Goal: Task Accomplishment & Management: Use online tool/utility

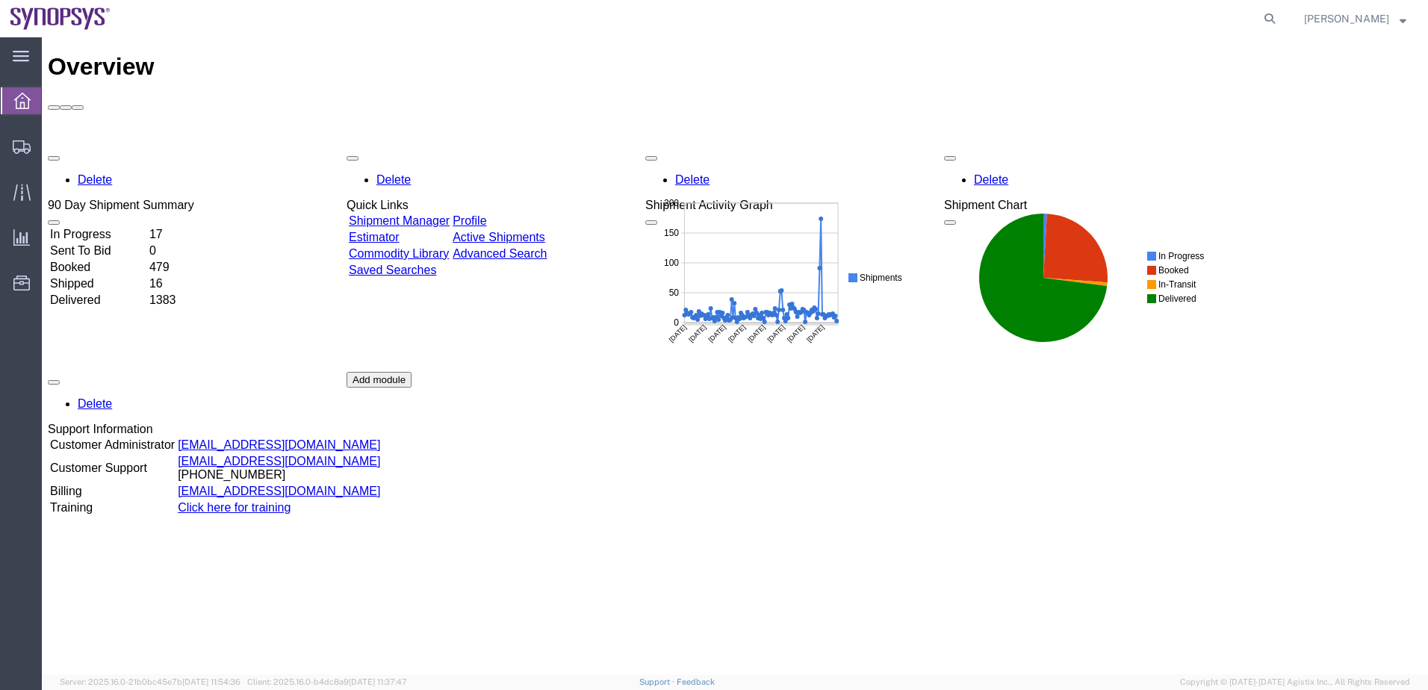
click at [96, 227] on td "In Progress" at bounding box center [98, 234] width 98 height 15
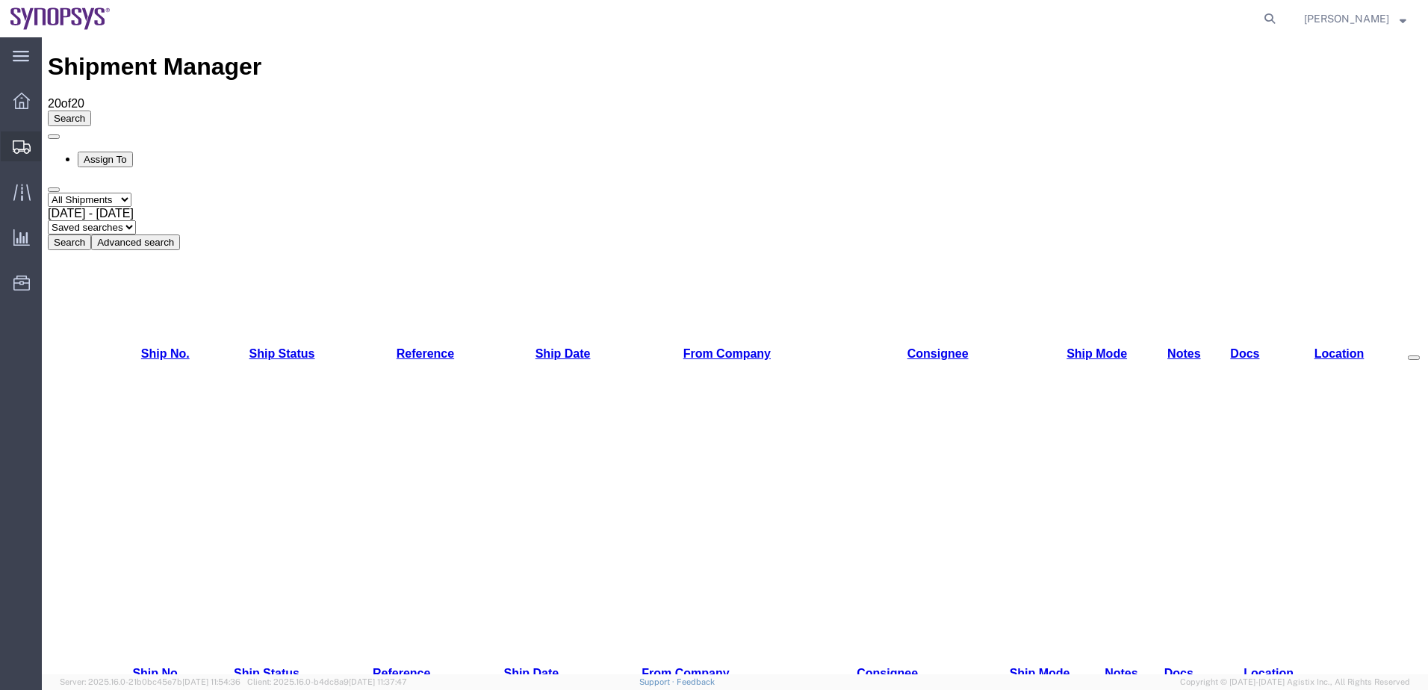
click at [25, 153] on icon at bounding box center [22, 146] width 18 height 13
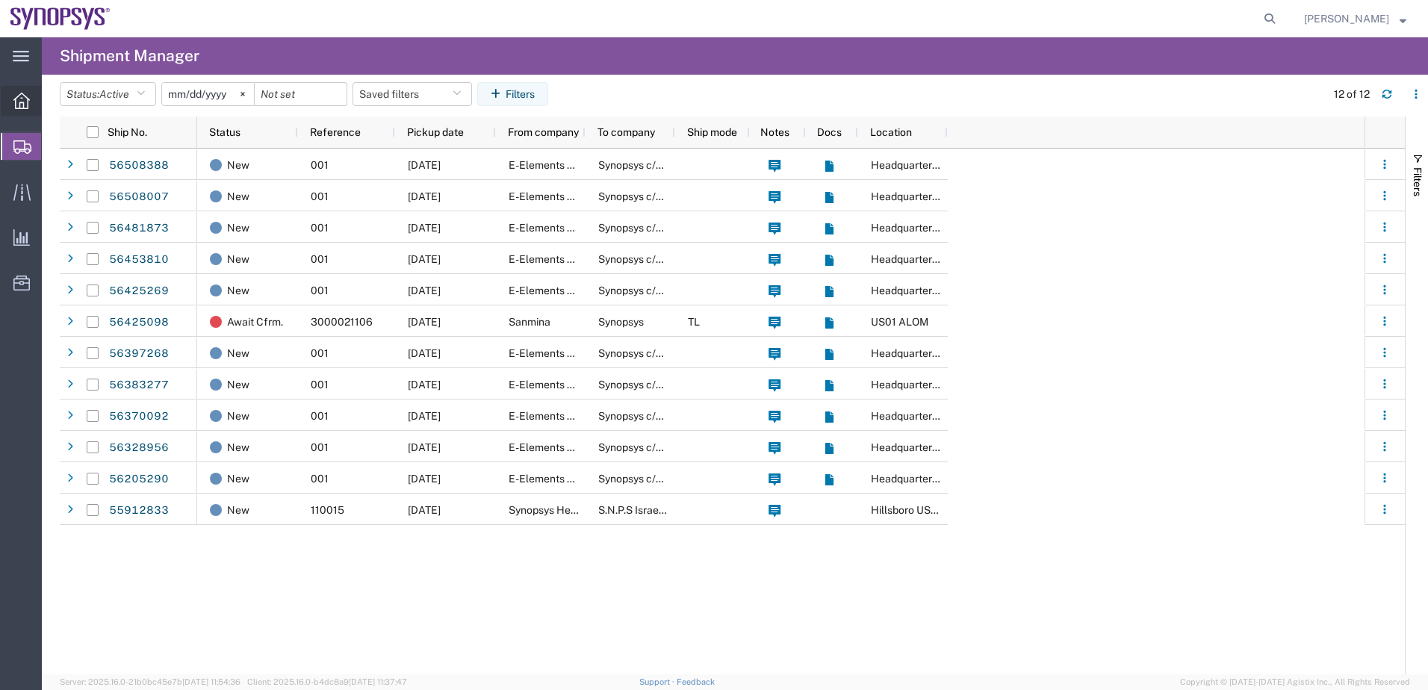
click at [16, 100] on icon at bounding box center [21, 101] width 16 height 16
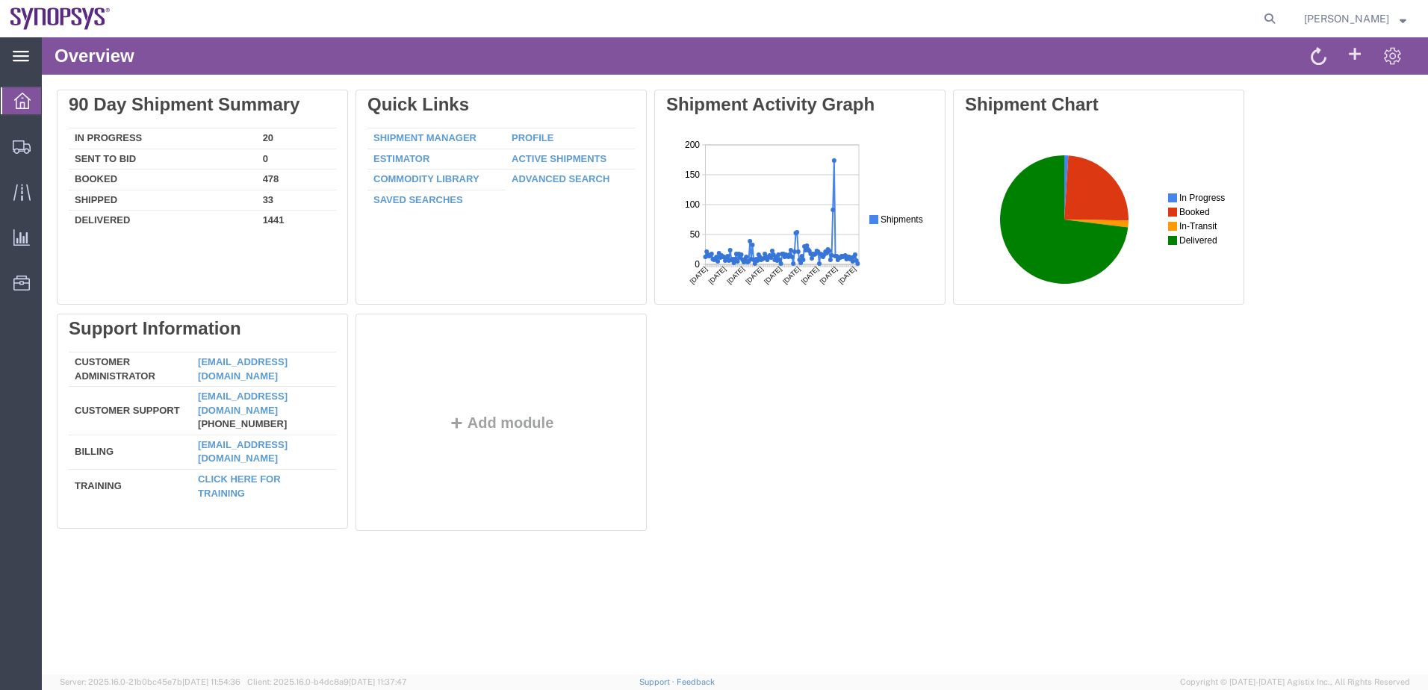
click at [16, 57] on icon at bounding box center [21, 56] width 16 height 10
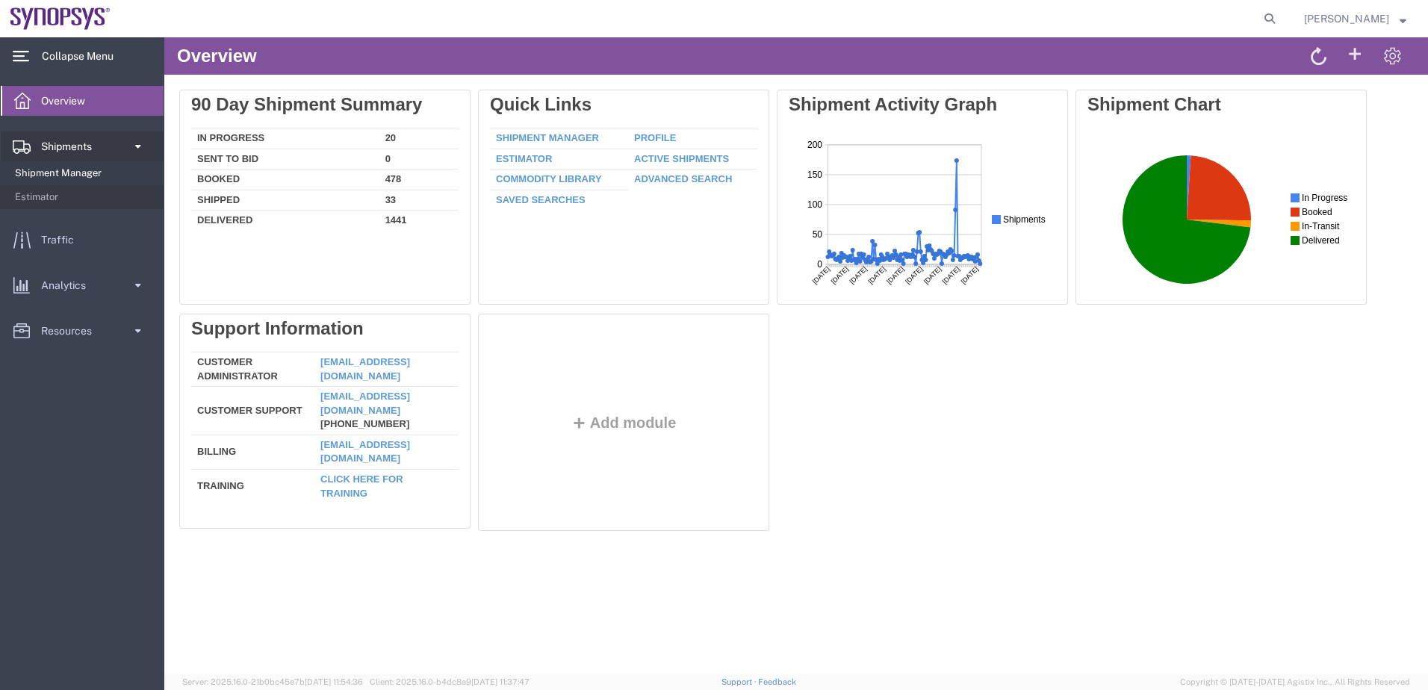
click at [60, 168] on span "Shipment Manager" at bounding box center [84, 173] width 138 height 30
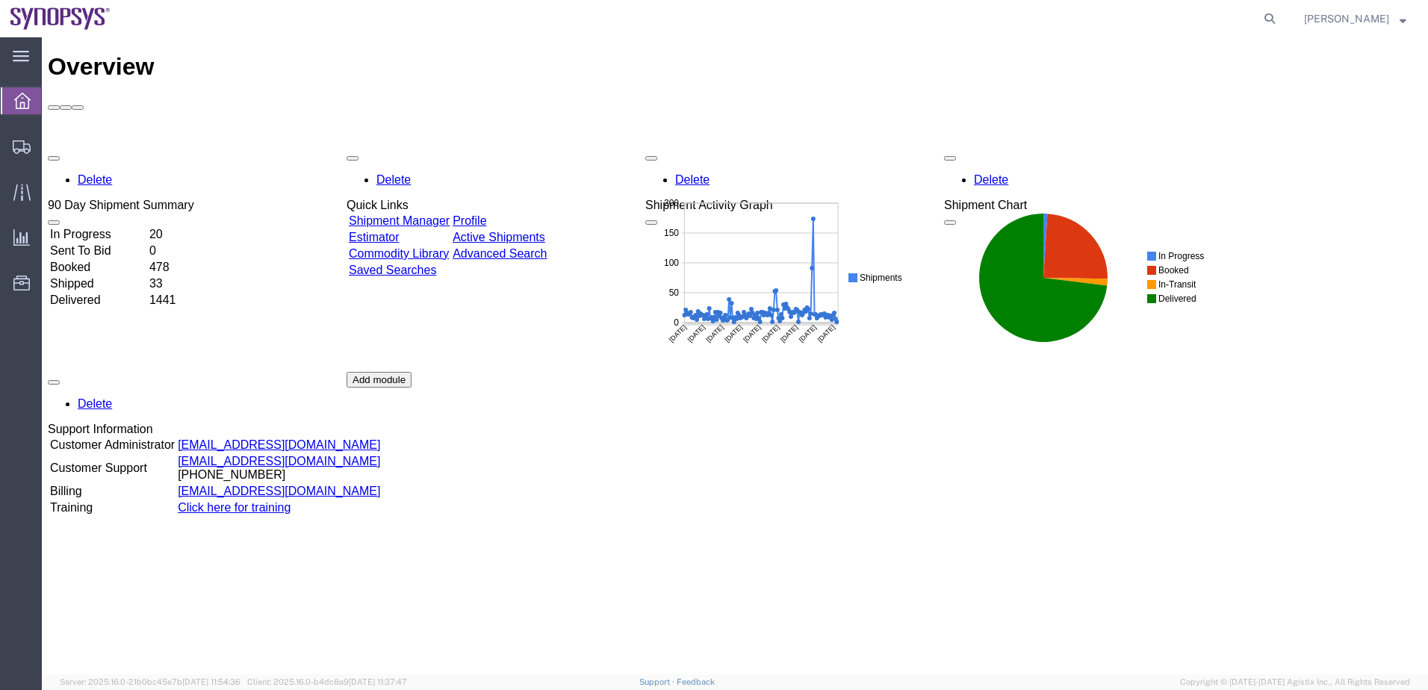
click at [147, 227] on td "In Progress" at bounding box center [98, 234] width 98 height 15
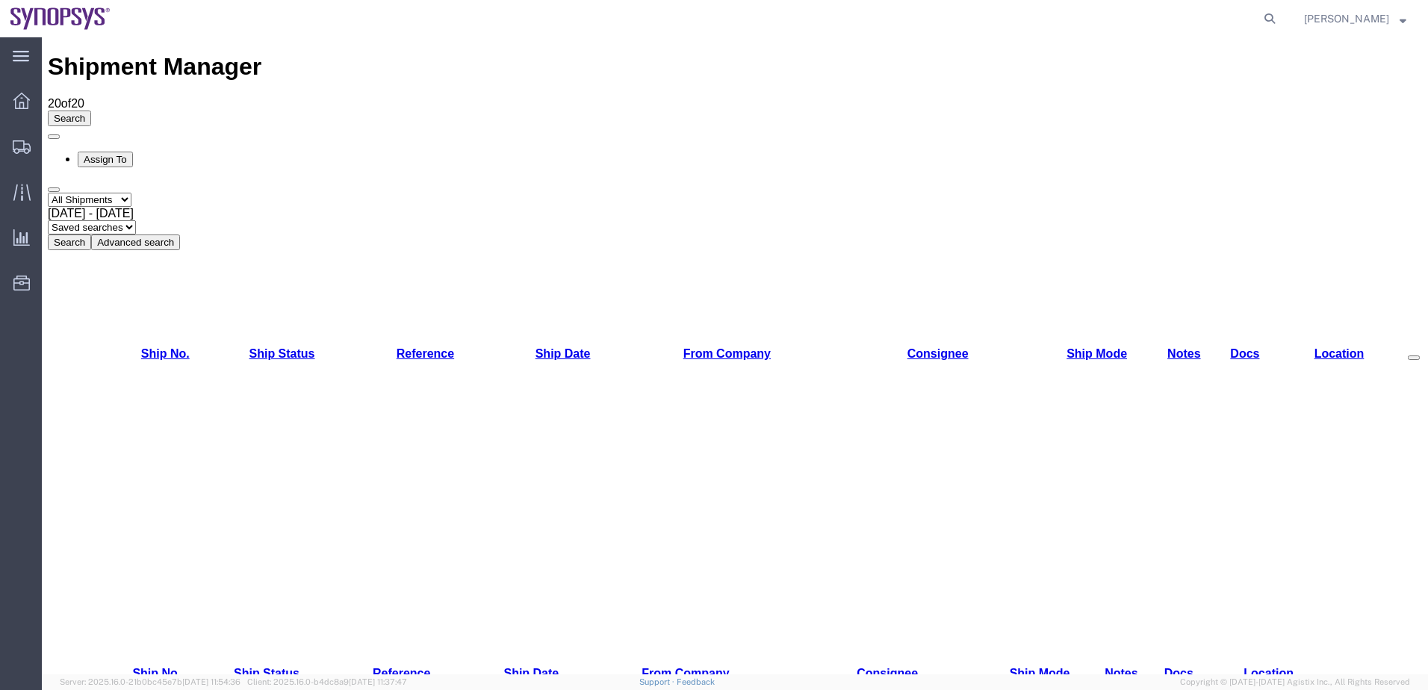
click at [136, 220] on select "Saved searches" at bounding box center [92, 227] width 88 height 14
click at [91, 234] on button "Search" at bounding box center [69, 242] width 43 height 16
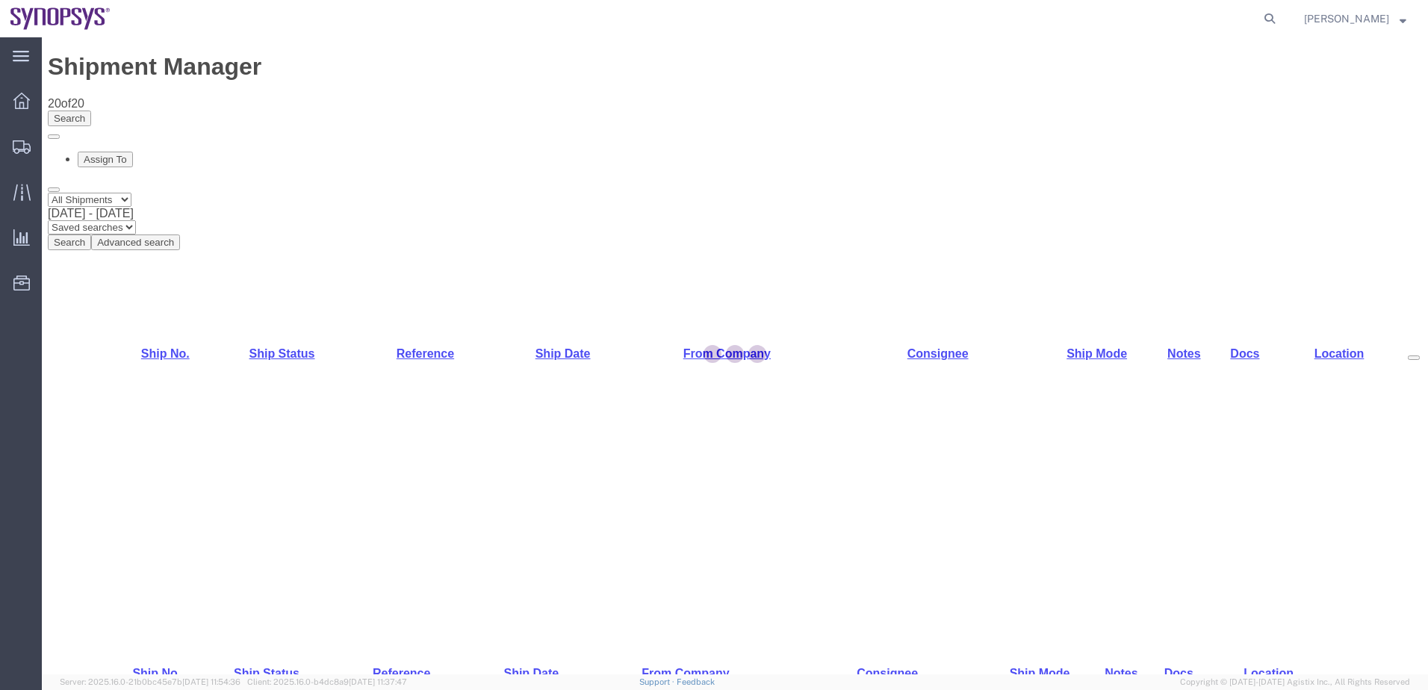
click at [469, 102] on div at bounding box center [735, 355] width 1386 height 637
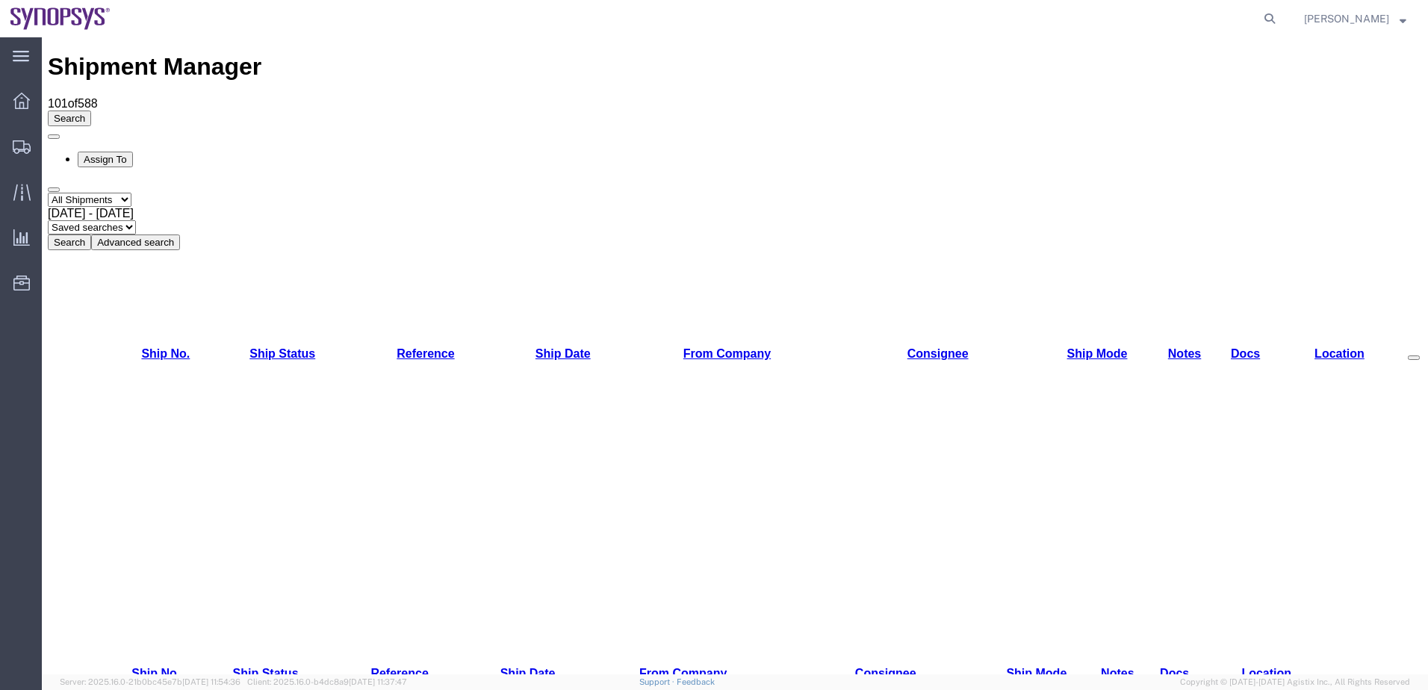
click at [136, 220] on select "Saved searches" at bounding box center [92, 227] width 88 height 14
click at [131, 193] on select "Select status Active All Shipments Approved Booked Canceled Delivered Denied Ne…" at bounding box center [90, 200] width 84 height 14
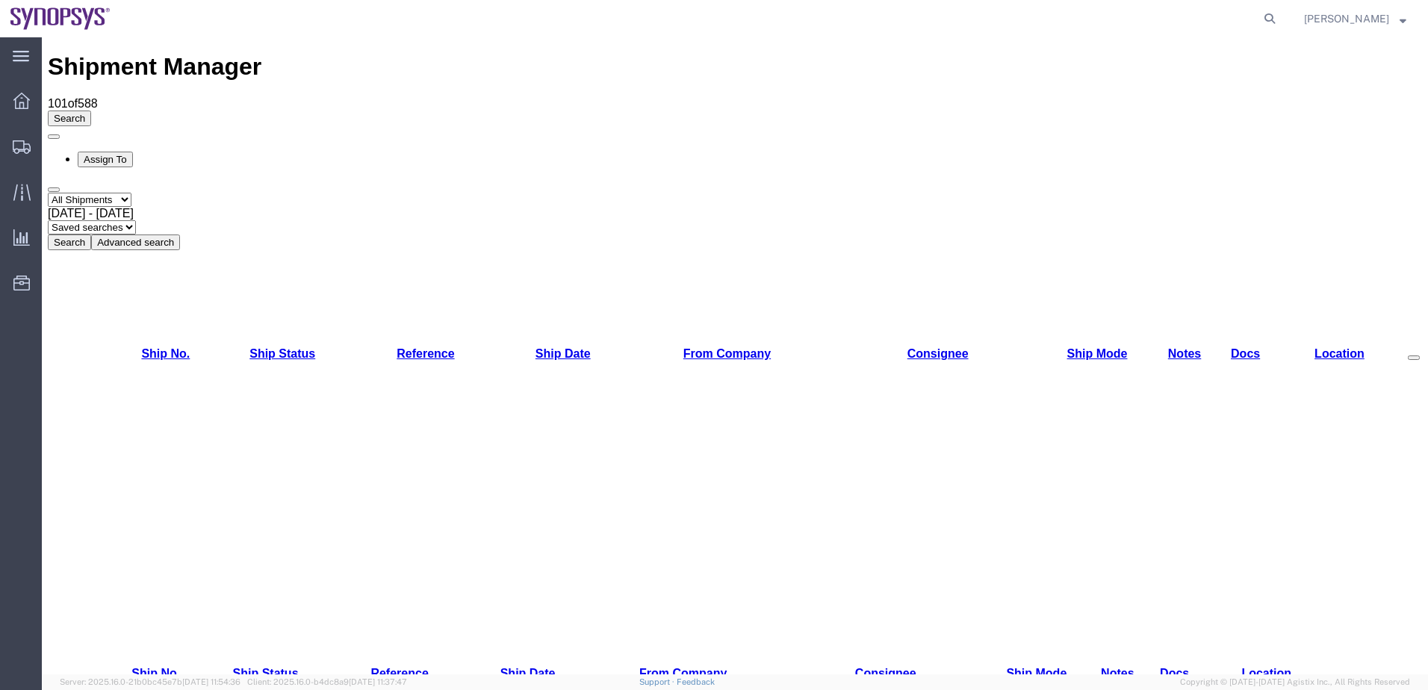
select select "RECENTACTIVE"
click at [48, 193] on select "Select status Active All Shipments Approved Booked Canceled Delivered Denied Ne…" at bounding box center [90, 200] width 84 height 14
click at [91, 234] on button "Search" at bounding box center [69, 242] width 43 height 16
click at [131, 193] on select "Select status Active All Shipments Approved Booked Canceled Delivered Denied Ne…" at bounding box center [90, 200] width 84 height 14
click at [48, 193] on select "Select status Active All Shipments Approved Booked Canceled Delivered Denied Ne…" at bounding box center [90, 200] width 84 height 14
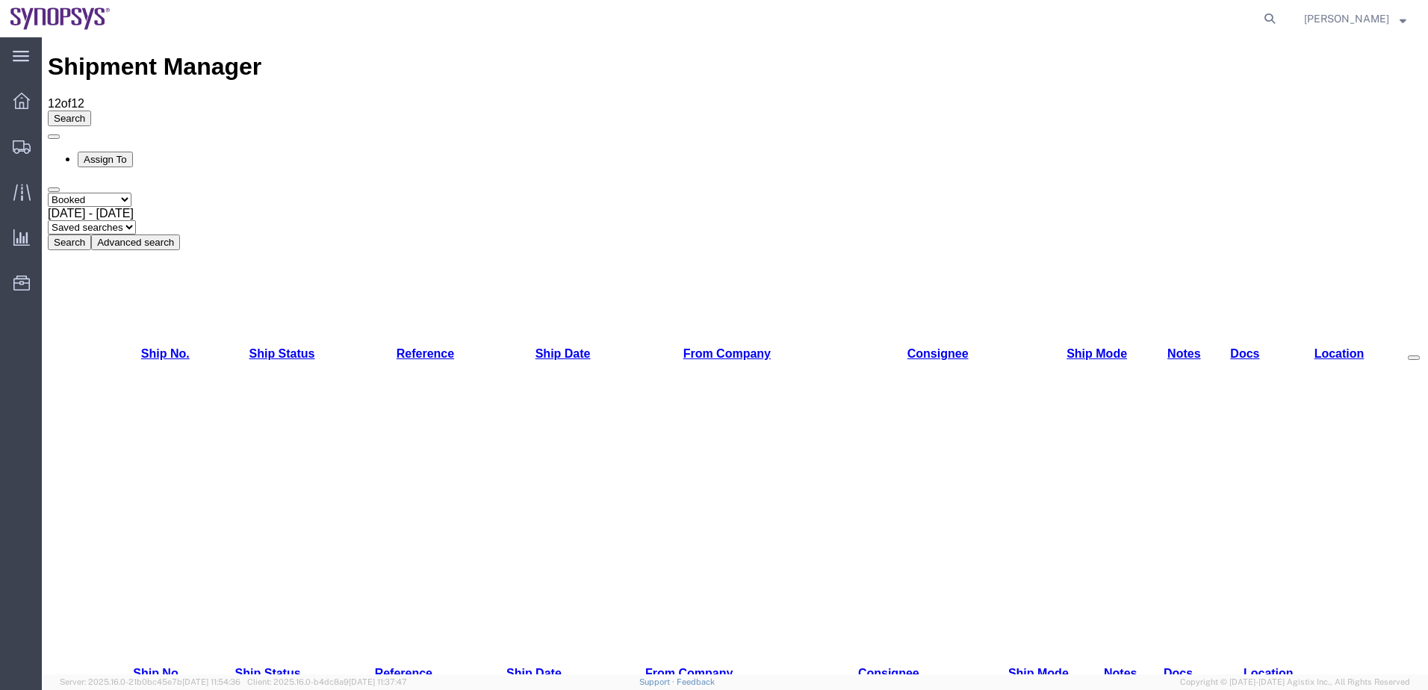
click at [131, 193] on select "Select status Active All Shipments Approved Booked Canceled Delivered Denied Ne…" at bounding box center [90, 200] width 84 height 14
select select "RECENTACTIVE"
click at [48, 193] on select "Select status Active All Shipments Approved Booked Canceled Delivered Denied Ne…" at bounding box center [90, 200] width 84 height 14
click at [91, 234] on button "Search" at bounding box center [69, 242] width 43 height 16
click at [180, 234] on button "Advanced search" at bounding box center [135, 242] width 89 height 16
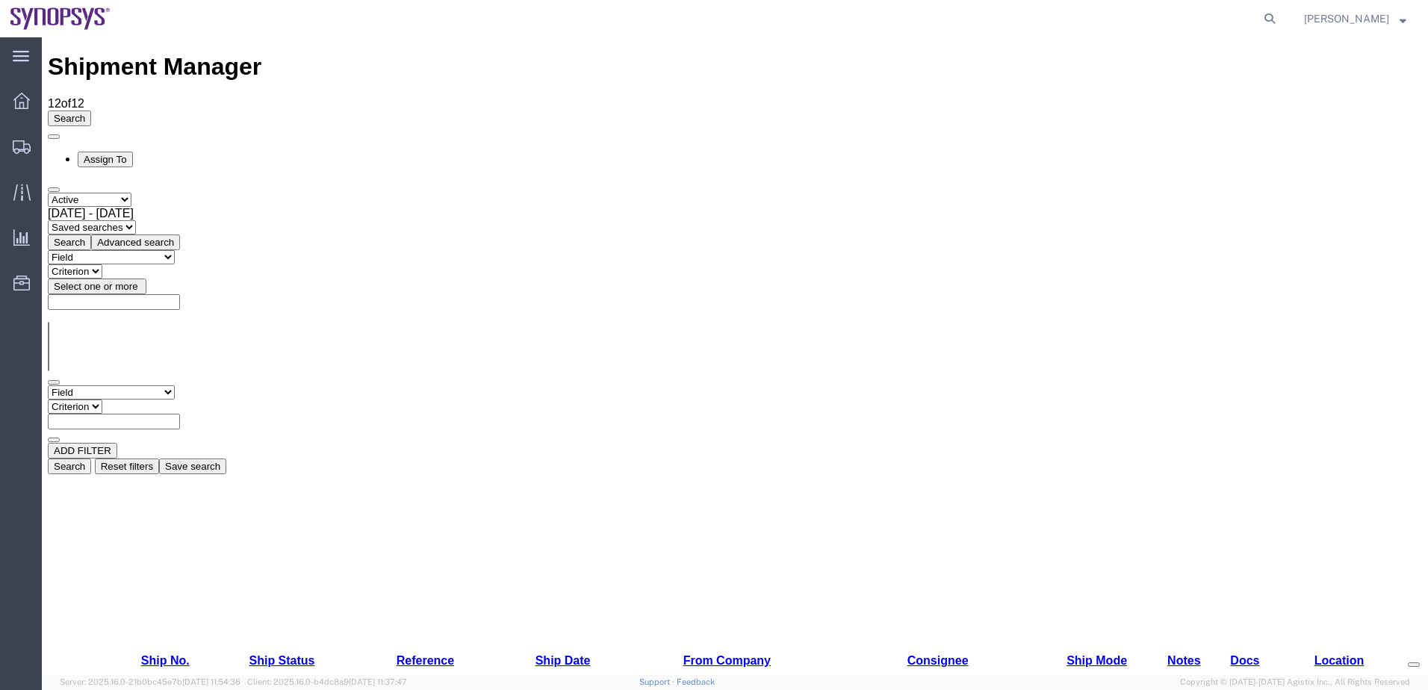
click at [175, 385] on select "Field Account Account Carrier Identifier Actual Delivery Date Actual Ship Date …" at bounding box center [111, 392] width 127 height 14
select select "BatchId"
click at [48, 385] on select "Field Account Account Carrier Identifier Actual Delivery Date Actual Ship Date …" at bounding box center [111, 392] width 127 height 14
click at [137, 399] on select "Criterion contains does not contain is is blank is not blank starts with" at bounding box center [93, 406] width 90 height 14
select select "contains"
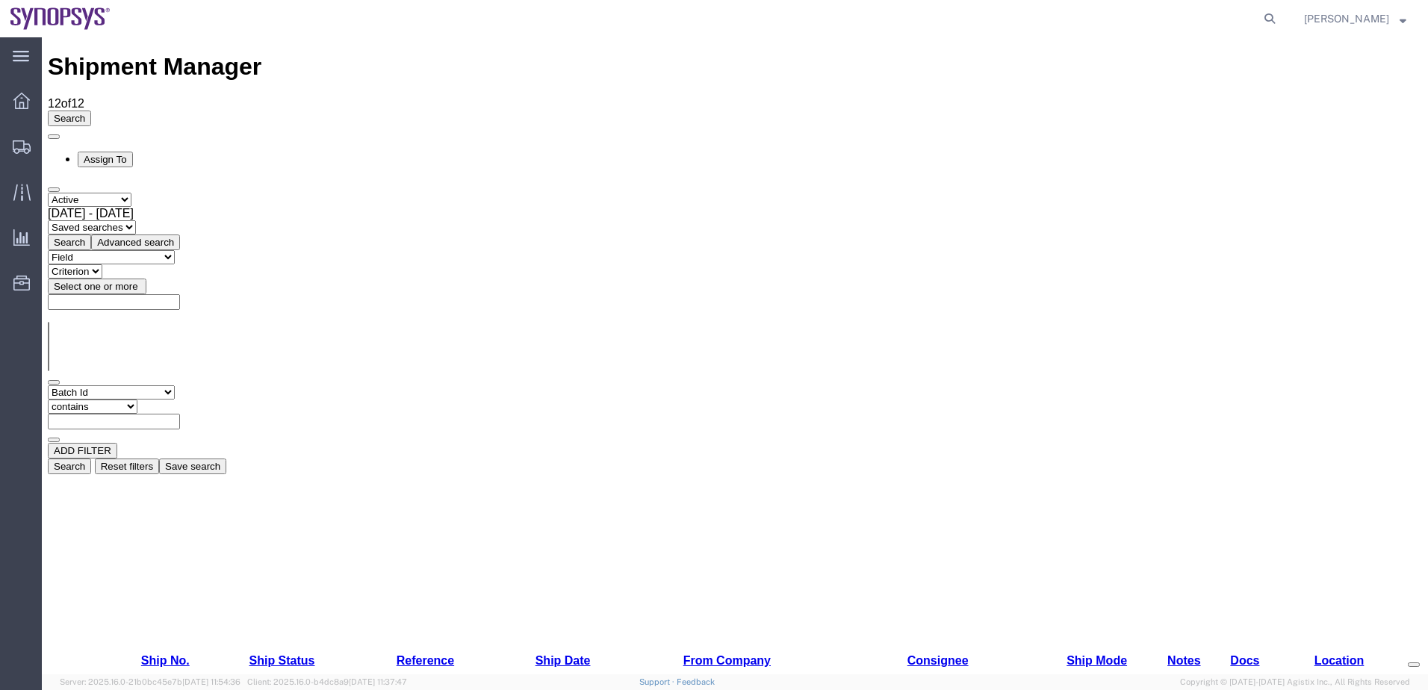
click at [137, 399] on select "Criterion contains does not contain is is blank is not blank starts with" at bounding box center [93, 406] width 90 height 14
type input "56506895"
click at [91, 458] on button "Search" at bounding box center [69, 466] width 43 height 16
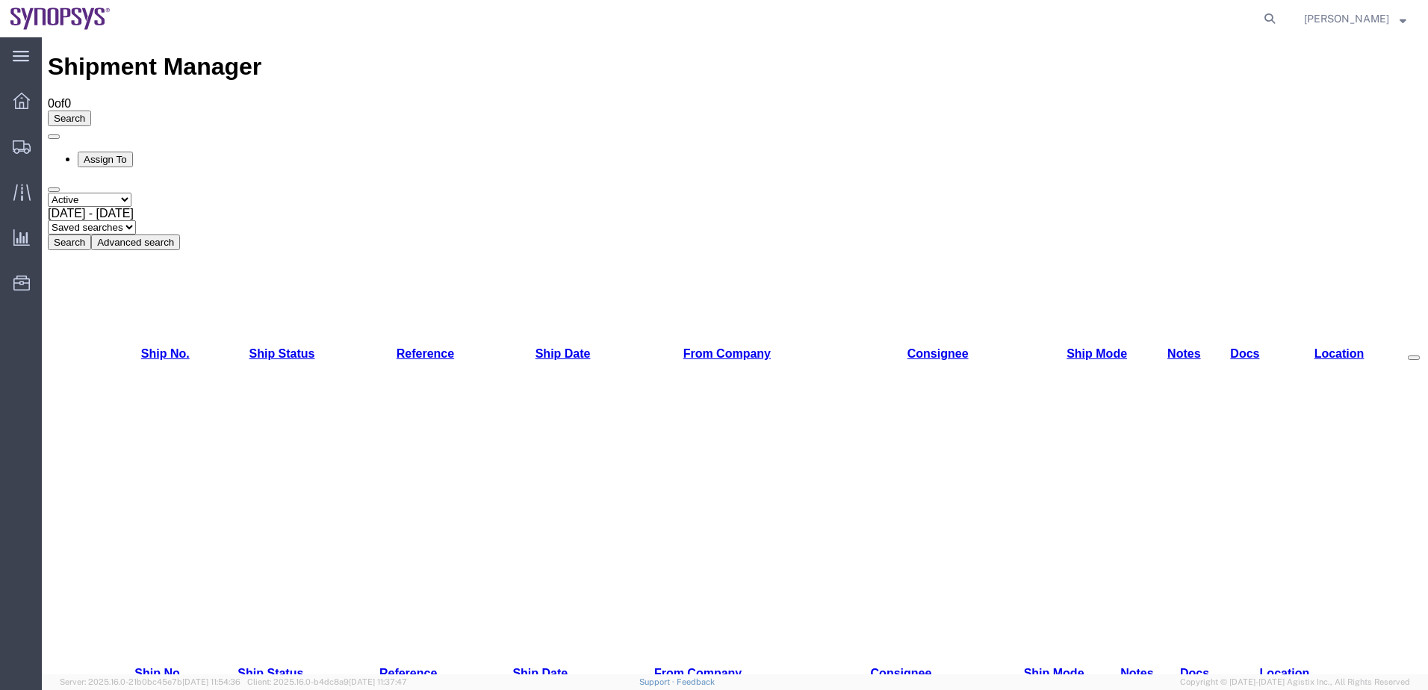
click at [131, 193] on select "Select status Active All Shipments Approved Booked Canceled Delivered Denied Ne…" at bounding box center [90, 200] width 84 height 14
select select "PENDING"
click at [48, 193] on select "Select status Active All Shipments Approved Booked Canceled Delivered Denied Ne…" at bounding box center [90, 200] width 84 height 14
click at [91, 234] on button "Search" at bounding box center [69, 242] width 43 height 16
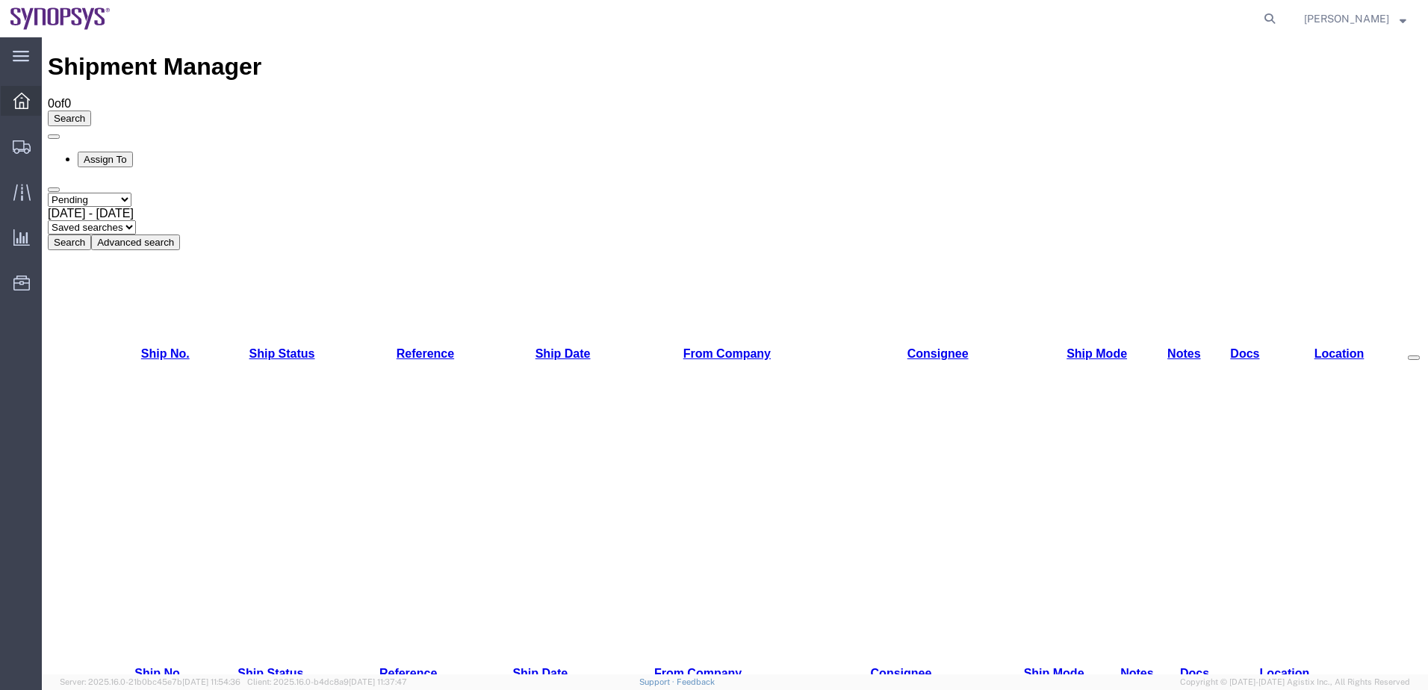
click at [23, 104] on icon at bounding box center [21, 101] width 16 height 16
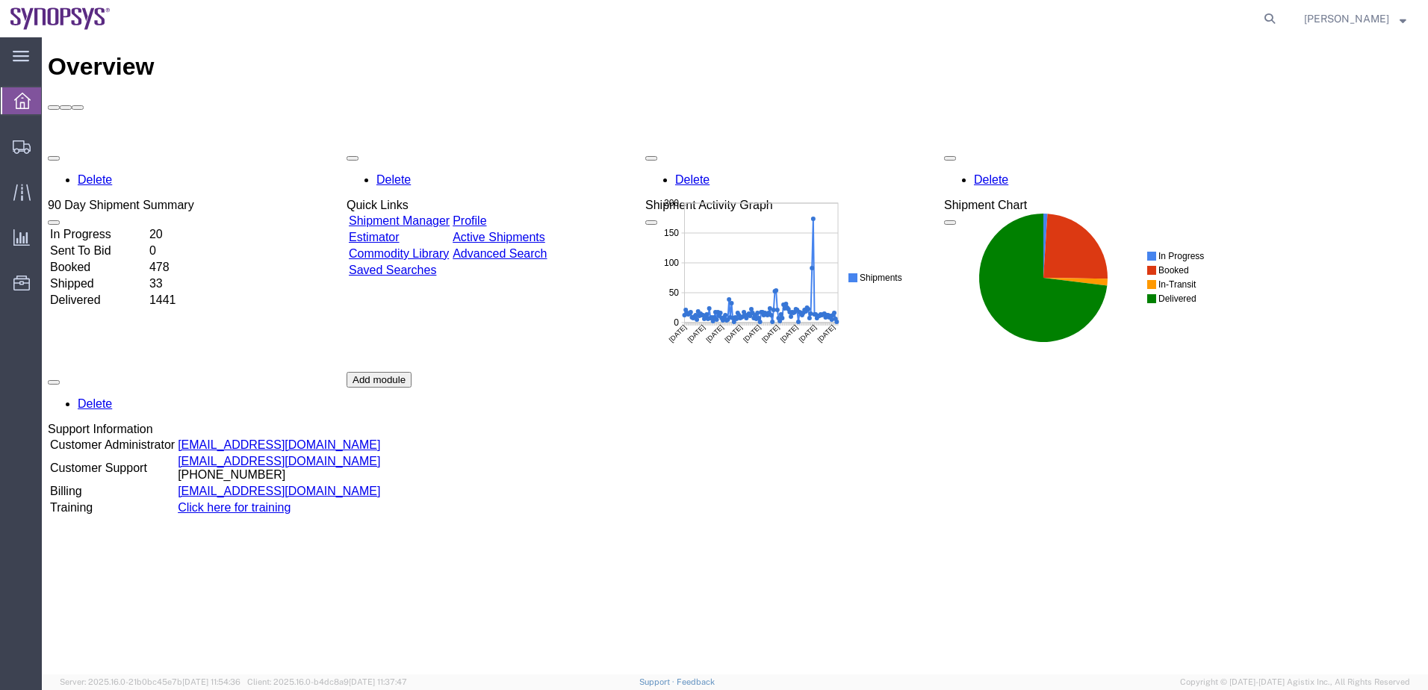
click at [91, 260] on td "Booked" at bounding box center [98, 267] width 98 height 15
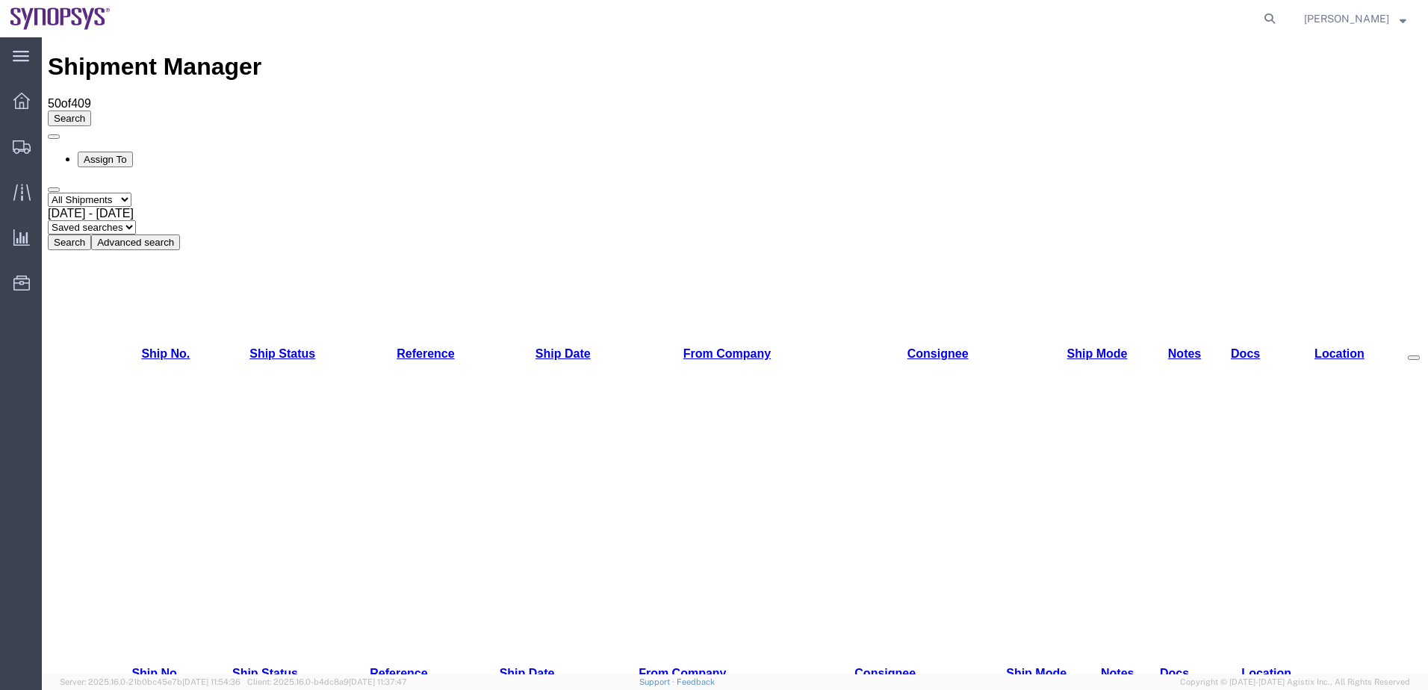
click at [180, 234] on button "Advanced search" at bounding box center [135, 242] width 89 height 16
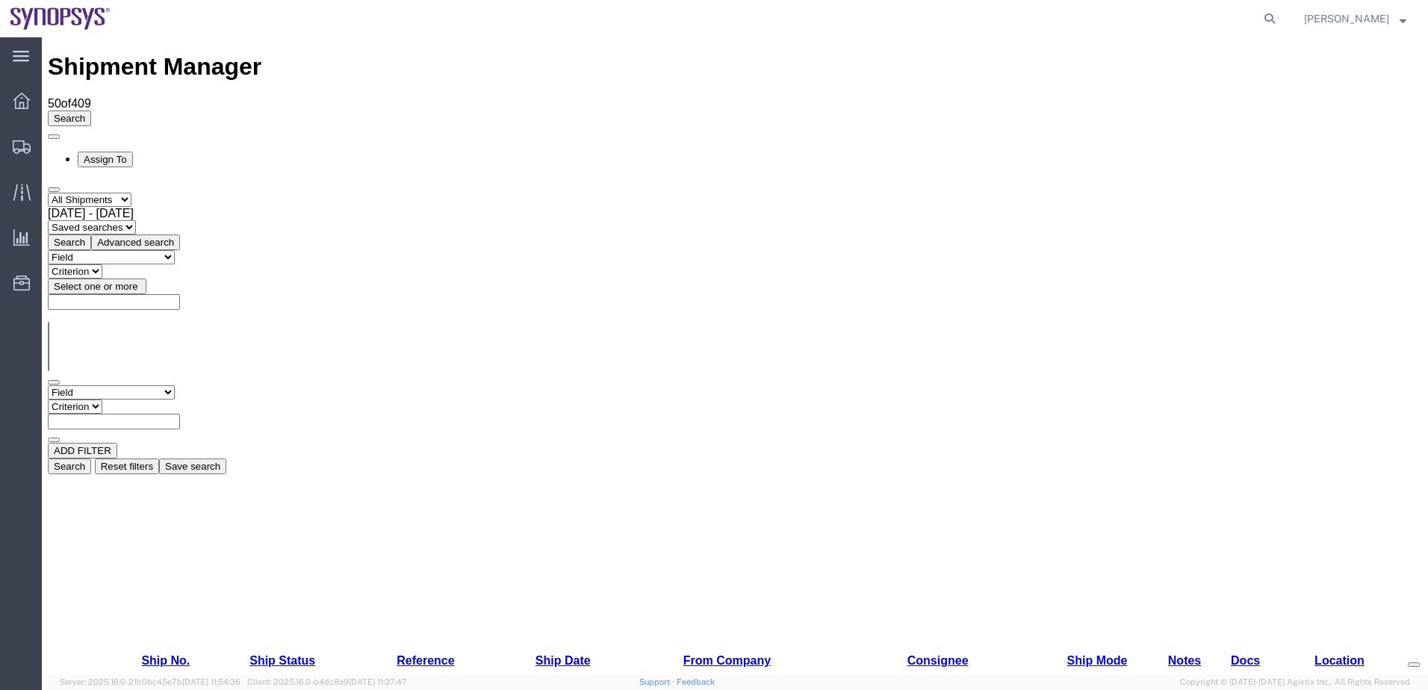
click at [175, 385] on select "Field Account Account Carrier Identifier Actual Delivery Date Actual Ship Date …" at bounding box center [111, 392] width 127 height 14
select select "shipno"
click at [48, 385] on select "Field Account Account Carrier Identifier Actual Delivery Date Actual Ship Date …" at bounding box center [111, 392] width 127 height 14
click at [137, 399] on select "Criterion contains does not contain is is blank is not blank starts with" at bounding box center [93, 406] width 90 height 14
click at [180, 414] on input "text" at bounding box center [114, 422] width 132 height 16
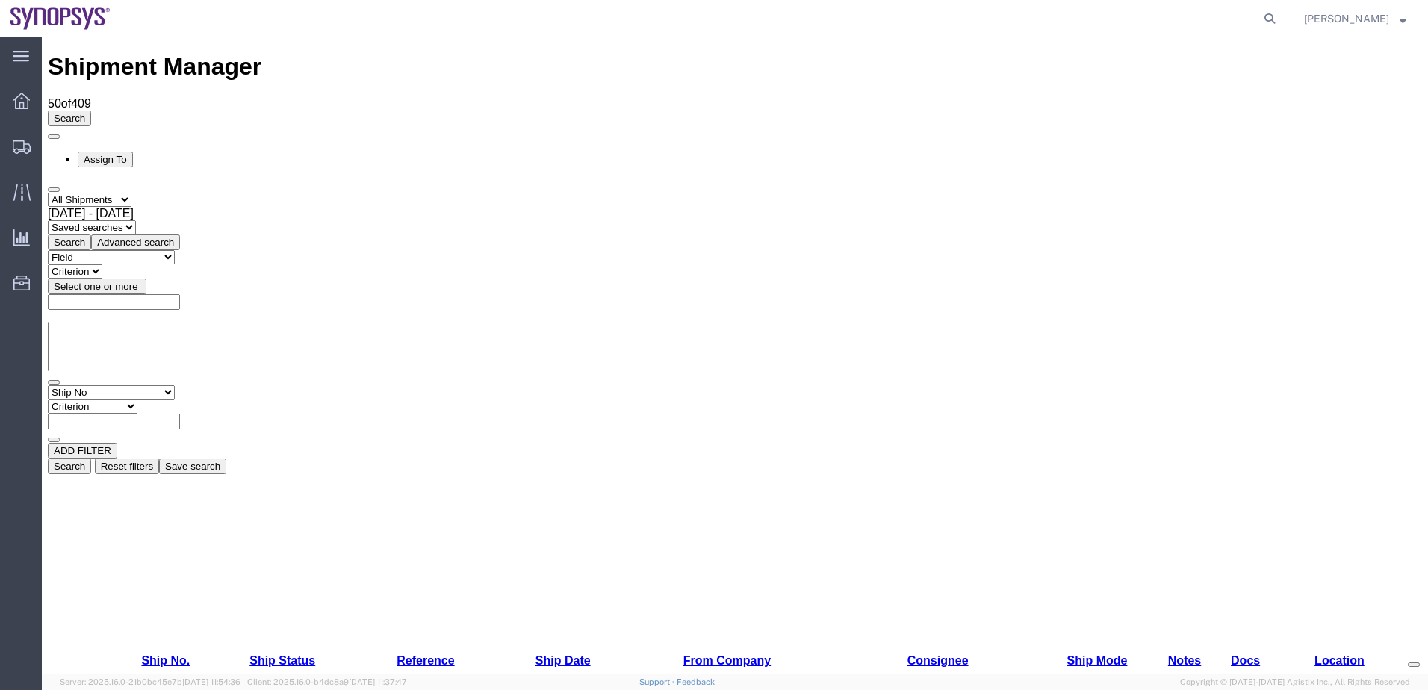
type input "56506895"
click at [91, 458] on button "Search" at bounding box center [69, 466] width 43 height 16
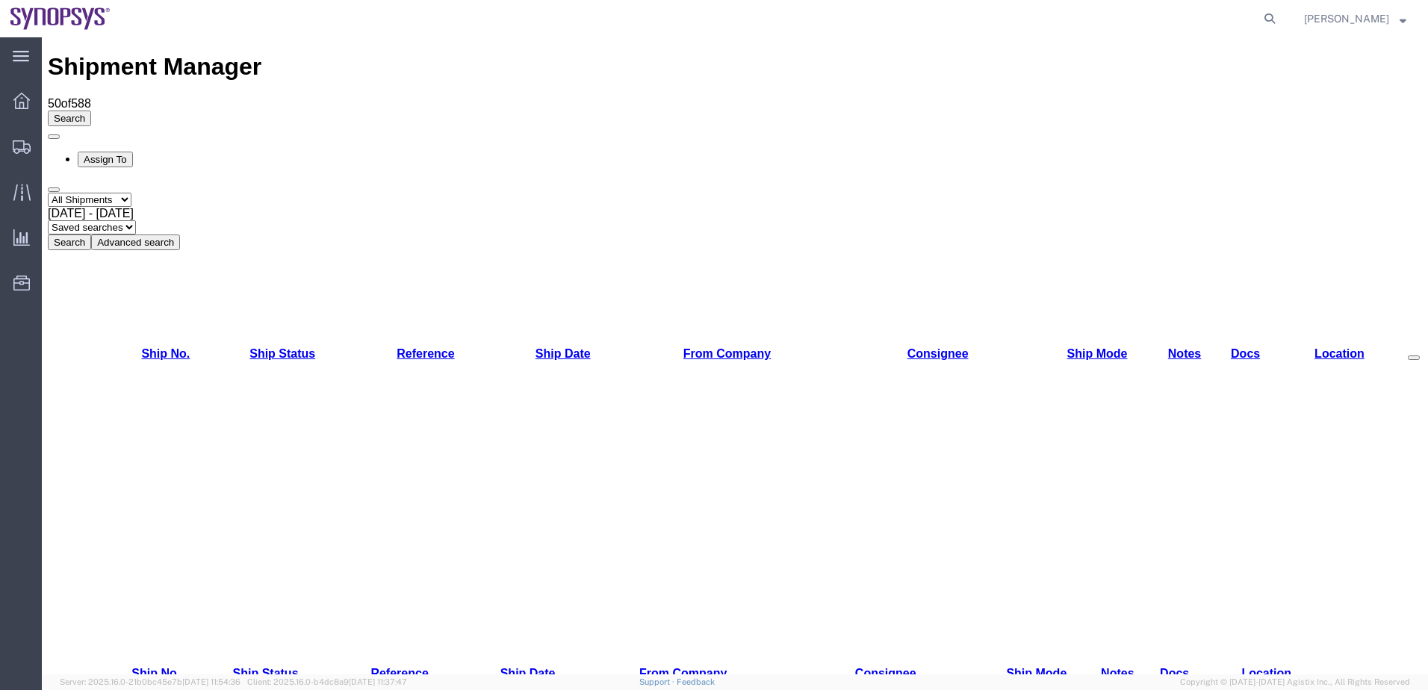
click at [91, 234] on button "Search" at bounding box center [69, 242] width 43 height 16
click at [180, 234] on button "Advanced search" at bounding box center [135, 242] width 89 height 16
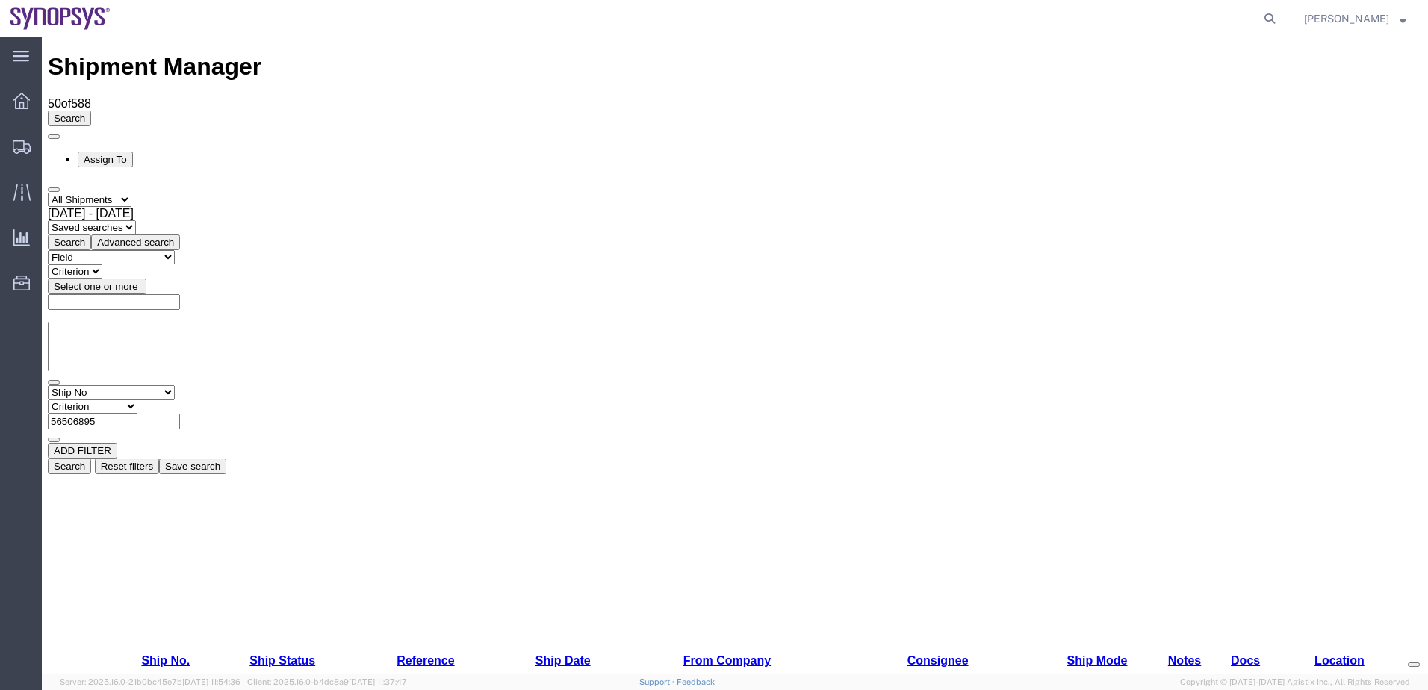
click at [180, 414] on input "56506895" at bounding box center [114, 422] width 132 height 16
click at [137, 399] on select "Criterion contains does not contain is is blank is not blank starts with" at bounding box center [93, 406] width 90 height 14
select select "isblank"
click at [137, 399] on select "Criterion contains does not contain is is blank is not blank starts with" at bounding box center [93, 406] width 90 height 14
click at [91, 458] on button "Search" at bounding box center [69, 466] width 43 height 16
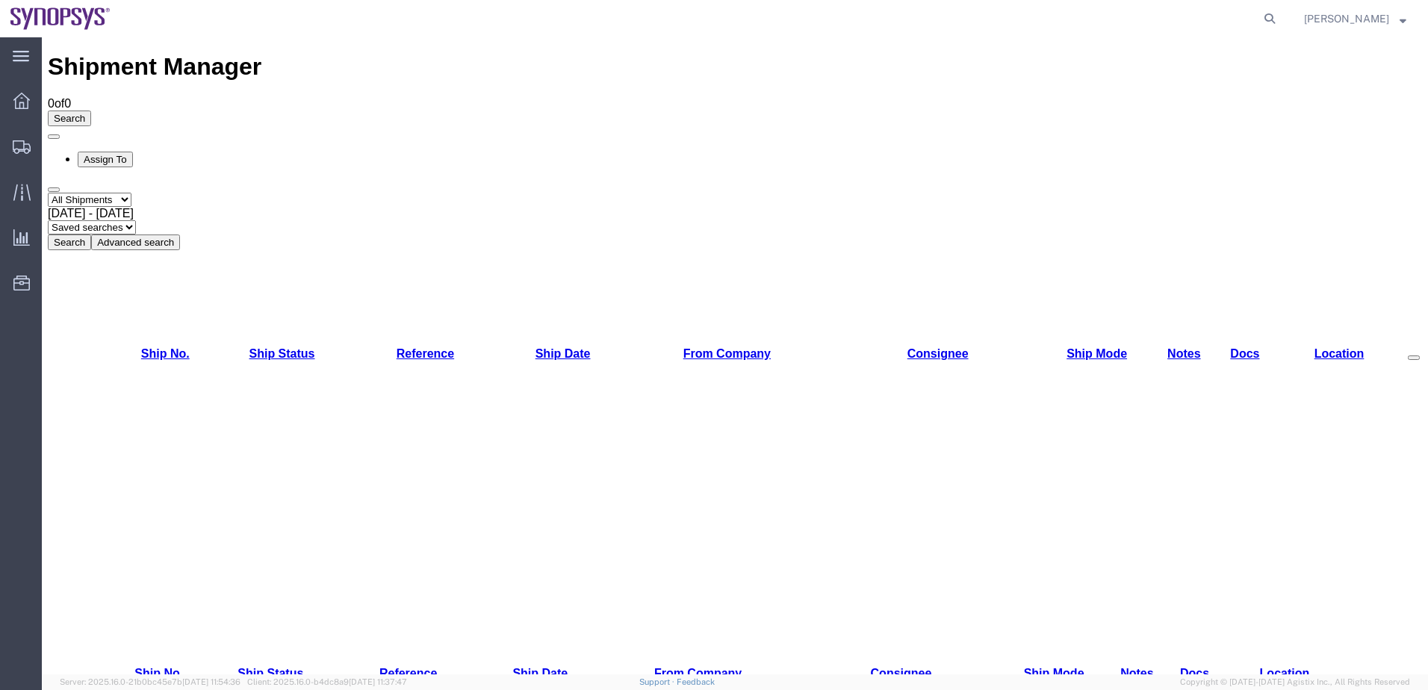
click at [180, 234] on button "Advanced search" at bounding box center [135, 242] width 89 height 16
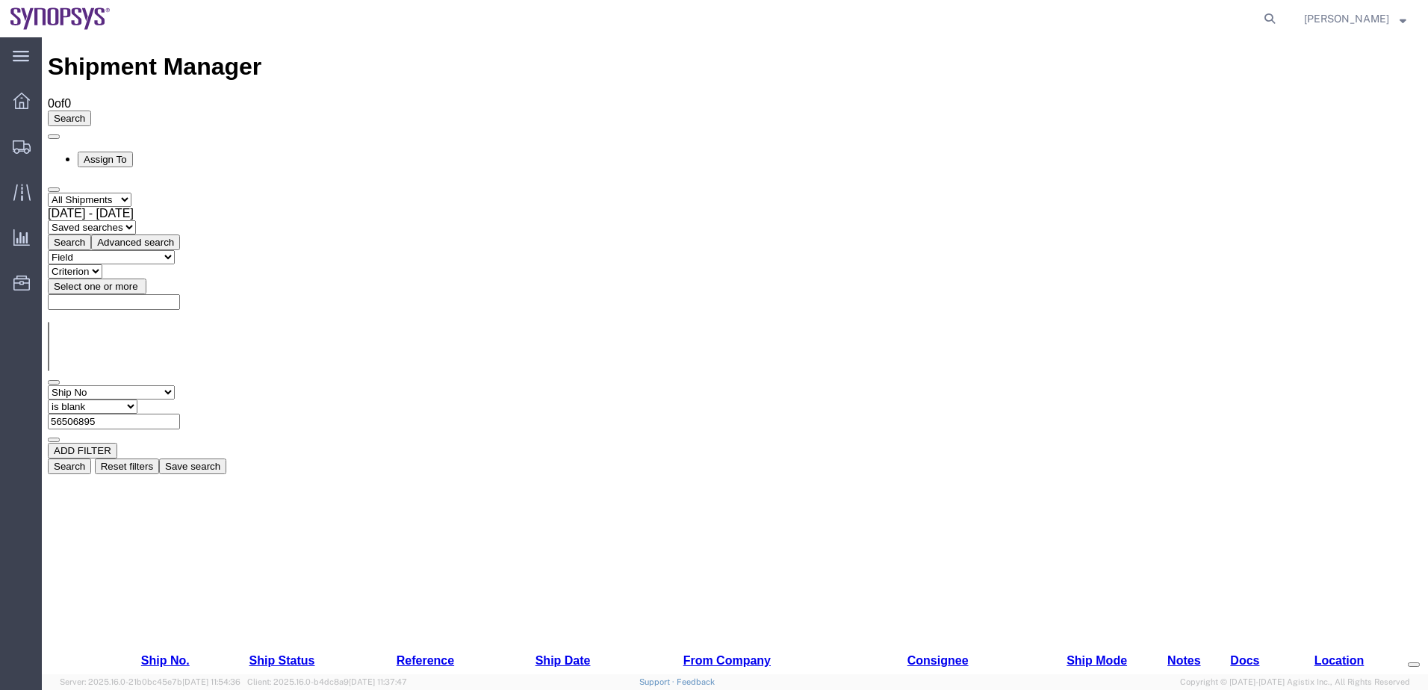
click at [137, 399] on select "Criterion contains does not contain is is blank is not blank starts with" at bounding box center [93, 406] width 90 height 14
select select "contains"
click at [137, 399] on select "Criterion contains does not contain is is blank is not blank starts with" at bounding box center [93, 406] width 90 height 14
click at [91, 458] on button "Search" at bounding box center [69, 466] width 43 height 16
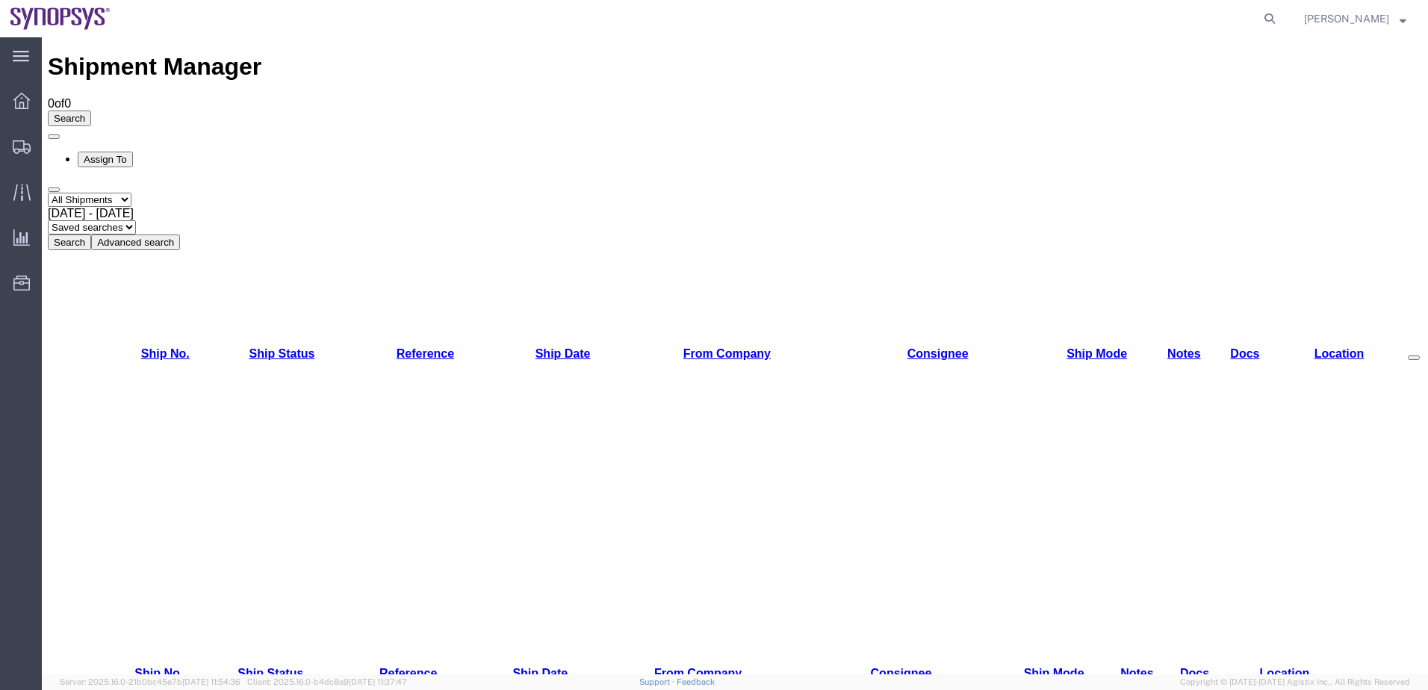
click at [180, 234] on button "Advanced search" at bounding box center [135, 242] width 89 height 16
